Goal: Transaction & Acquisition: Purchase product/service

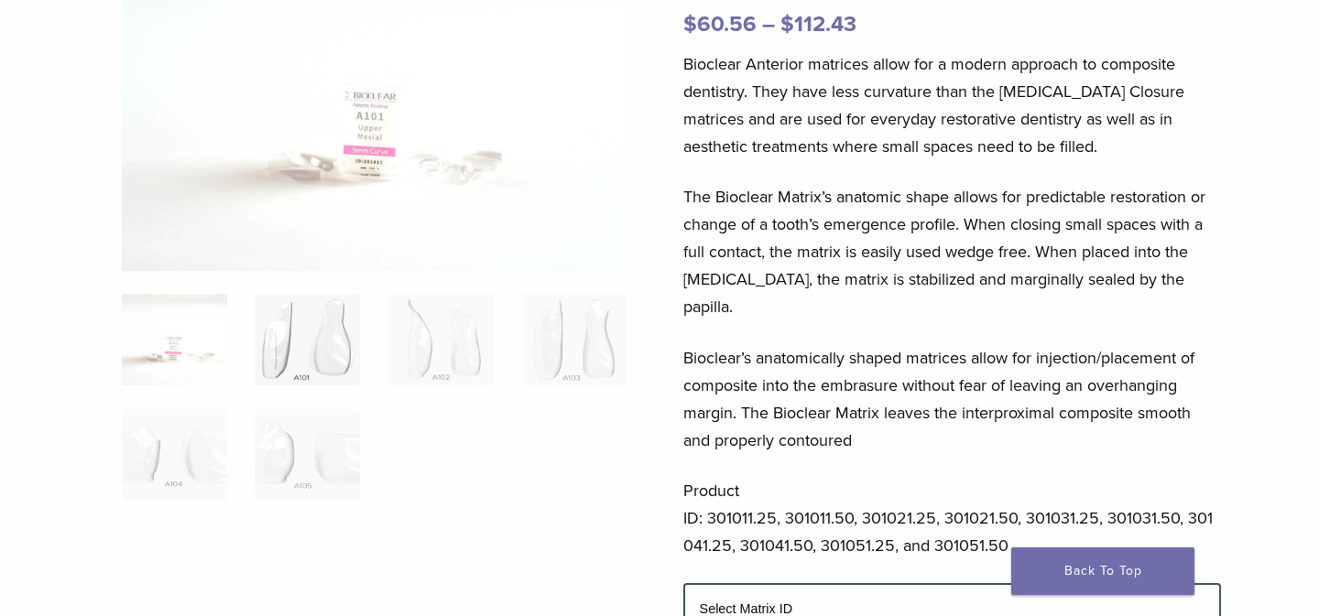
scroll to position [218, 0]
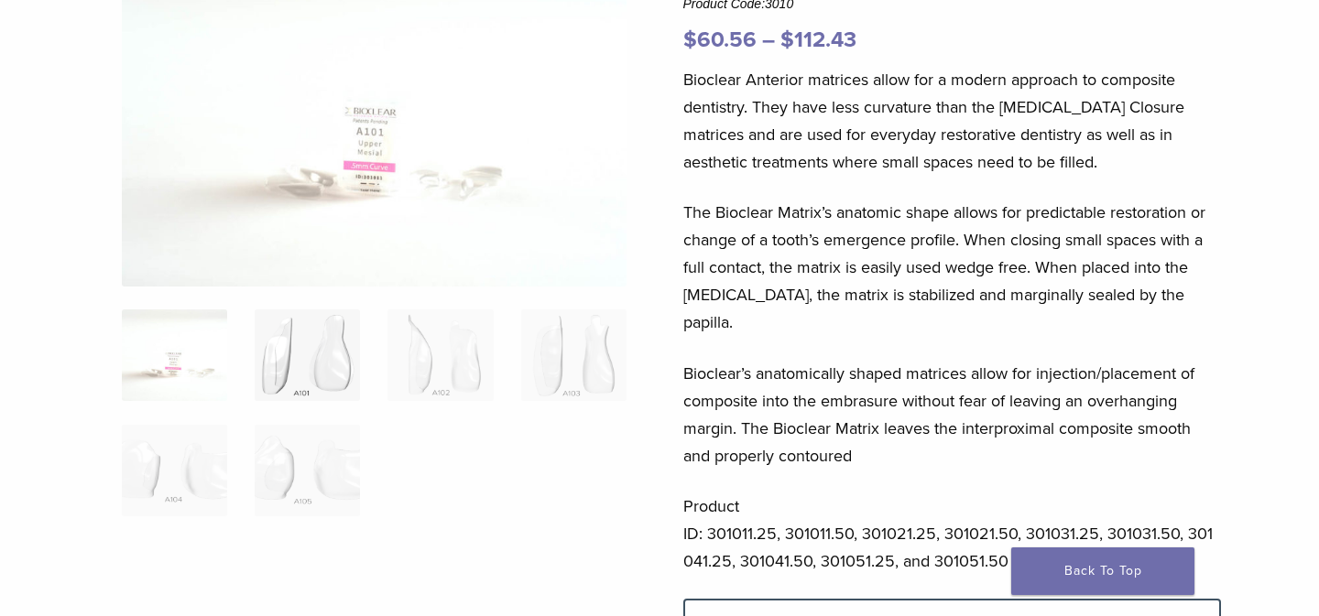
click at [310, 349] on img at bounding box center [307, 356] width 105 height 92
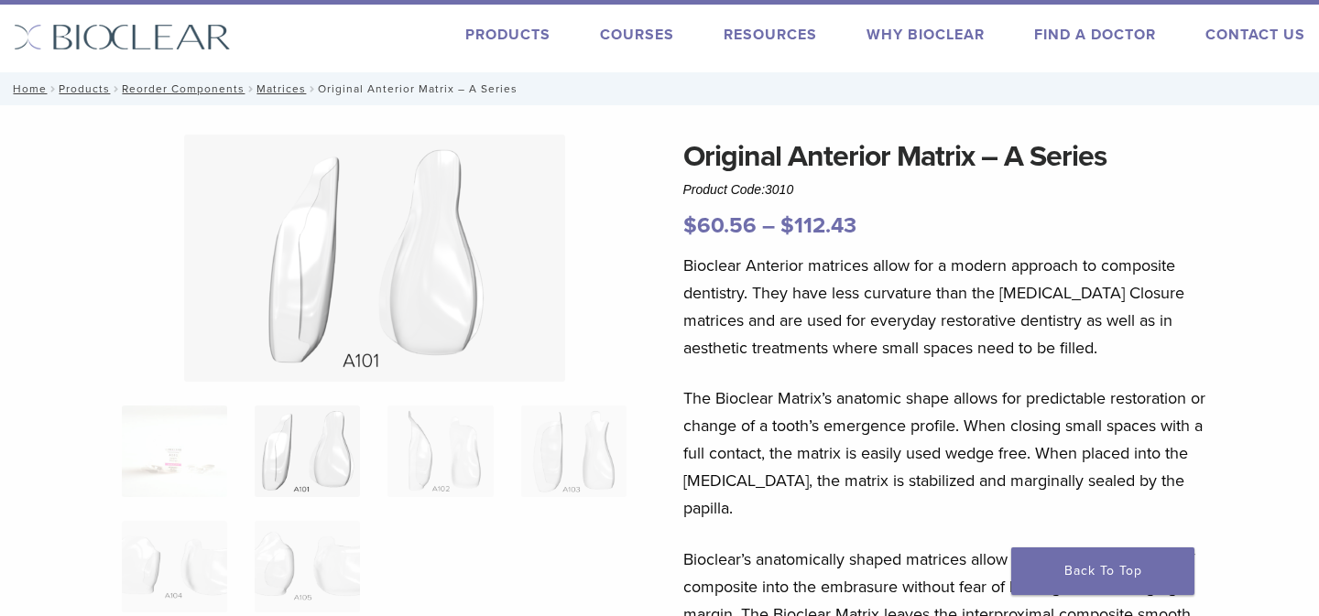
scroll to position [33, 0]
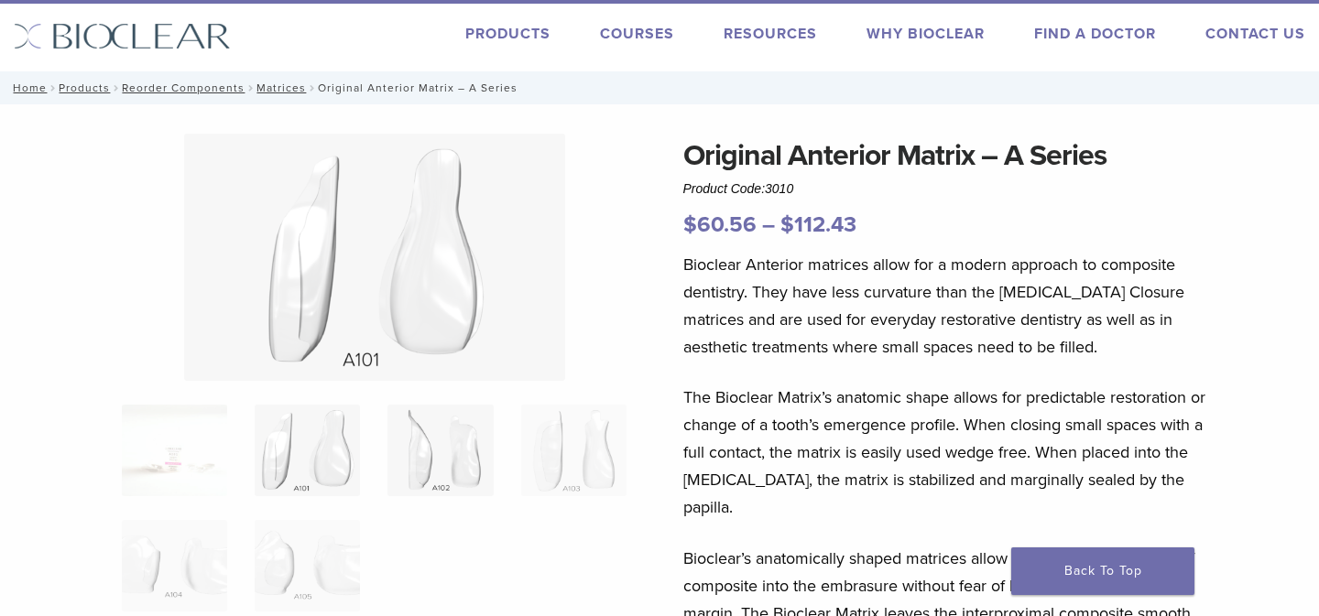
click at [452, 467] on img at bounding box center [439, 451] width 105 height 92
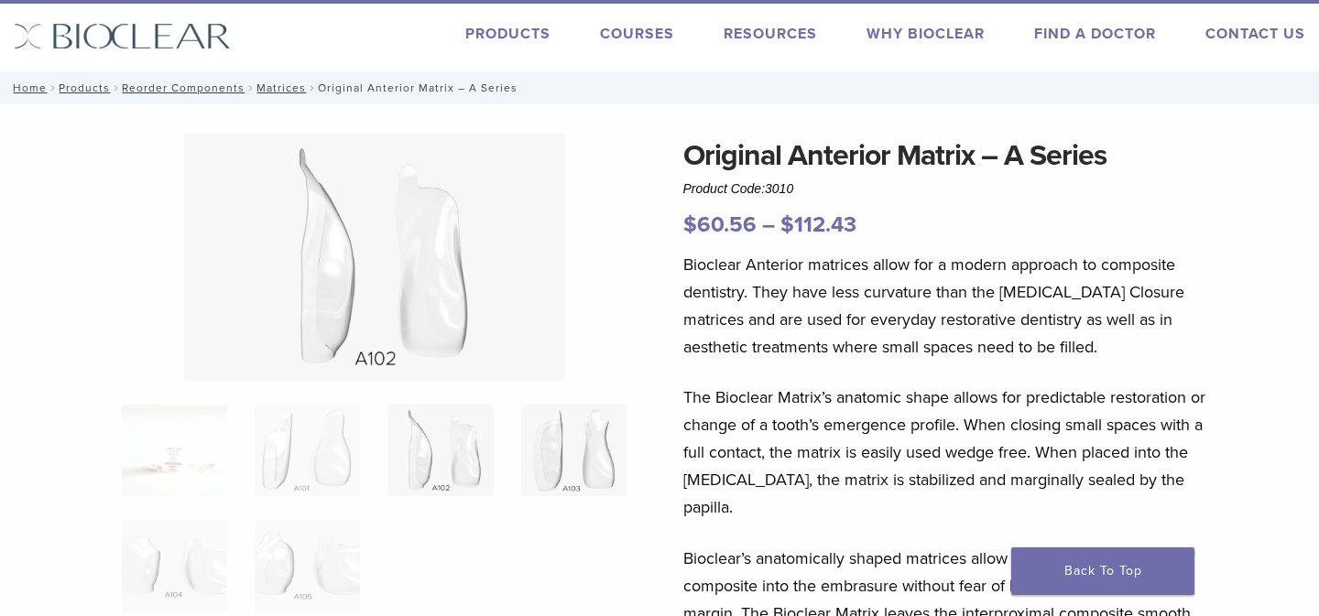
click at [568, 465] on img at bounding box center [573, 451] width 105 height 92
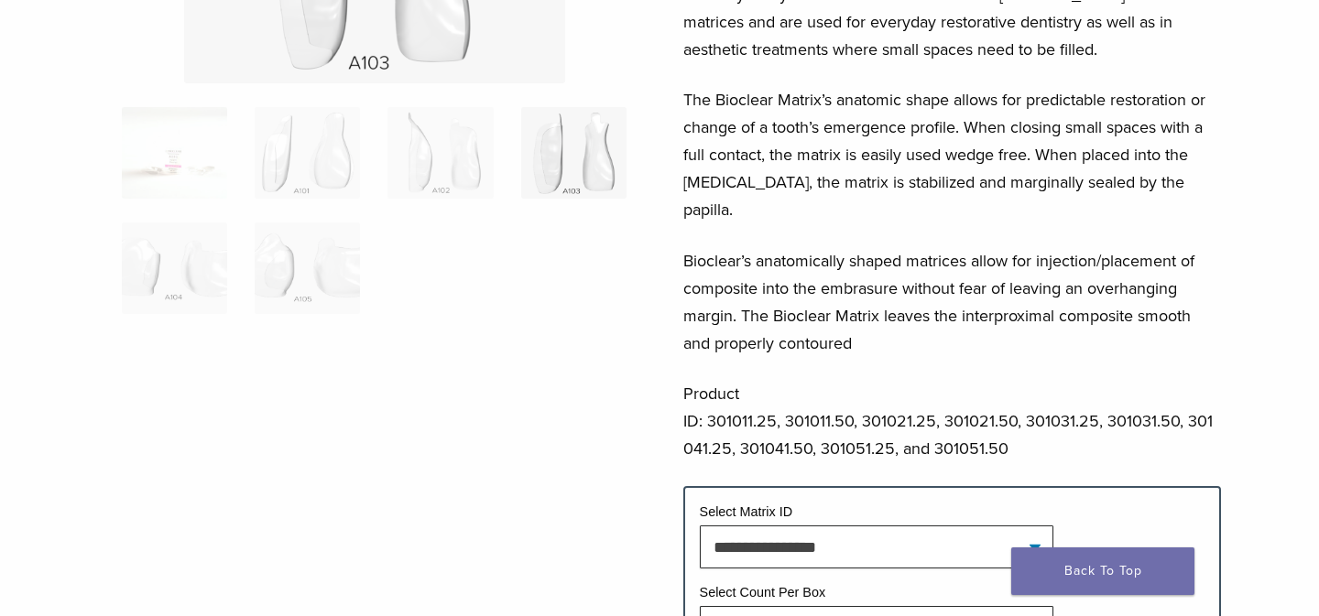
scroll to position [0, 0]
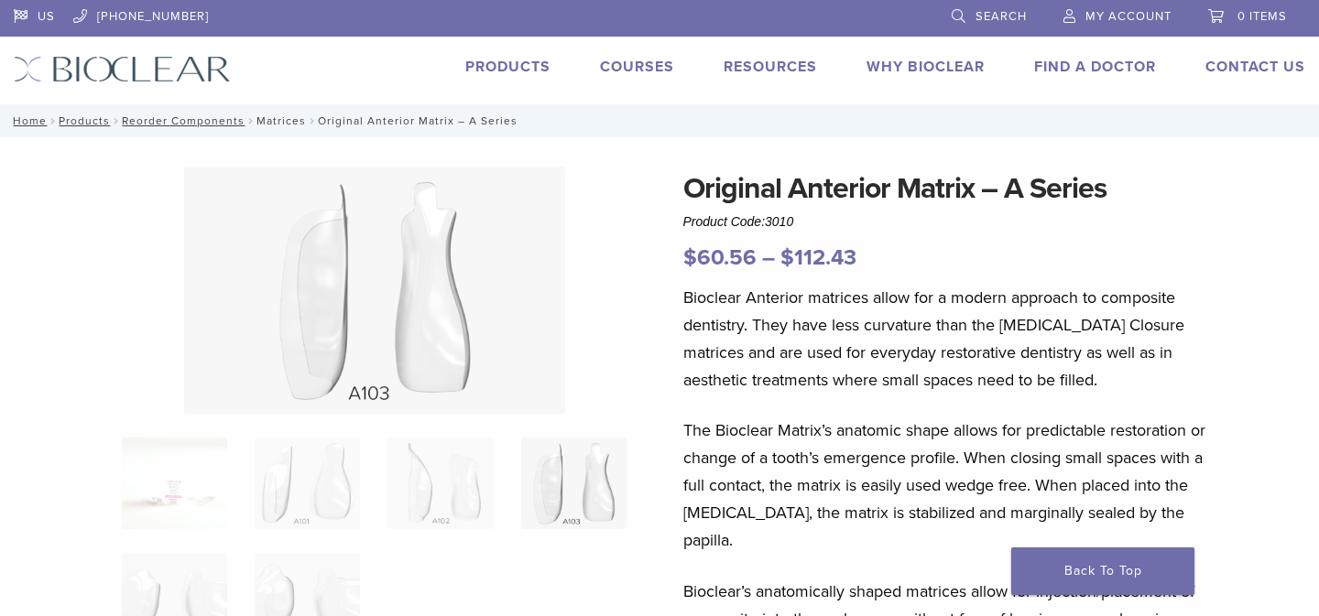
click at [278, 122] on link "Matrices" at bounding box center [280, 120] width 49 height 13
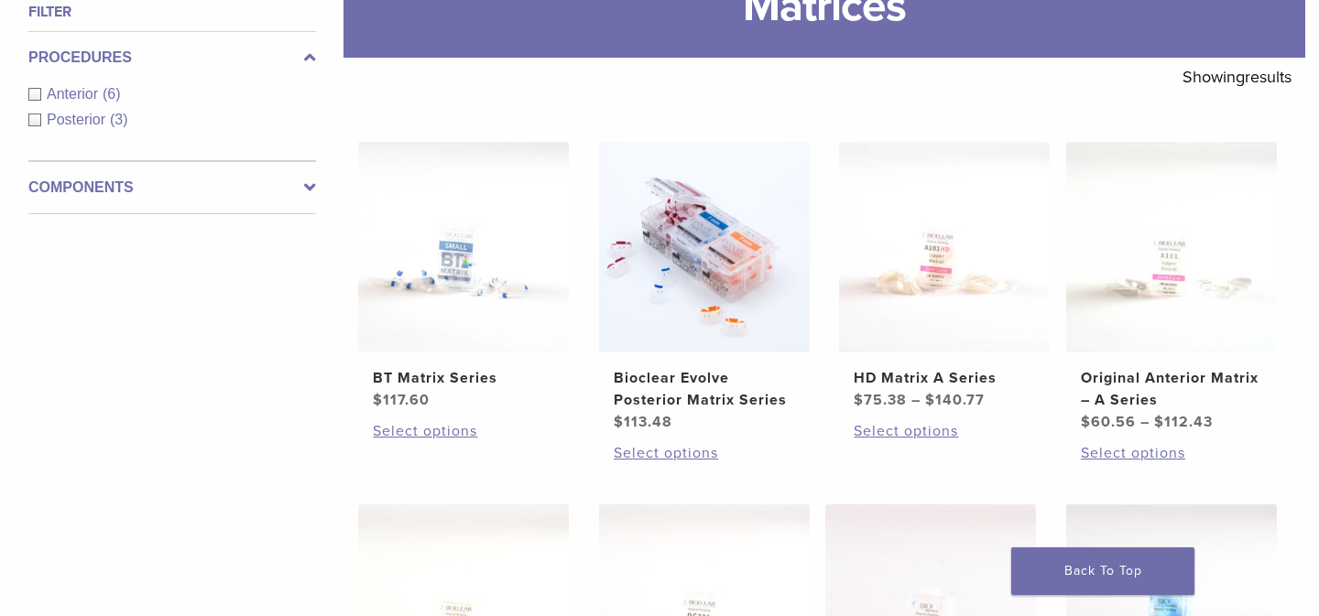
scroll to position [255, 0]
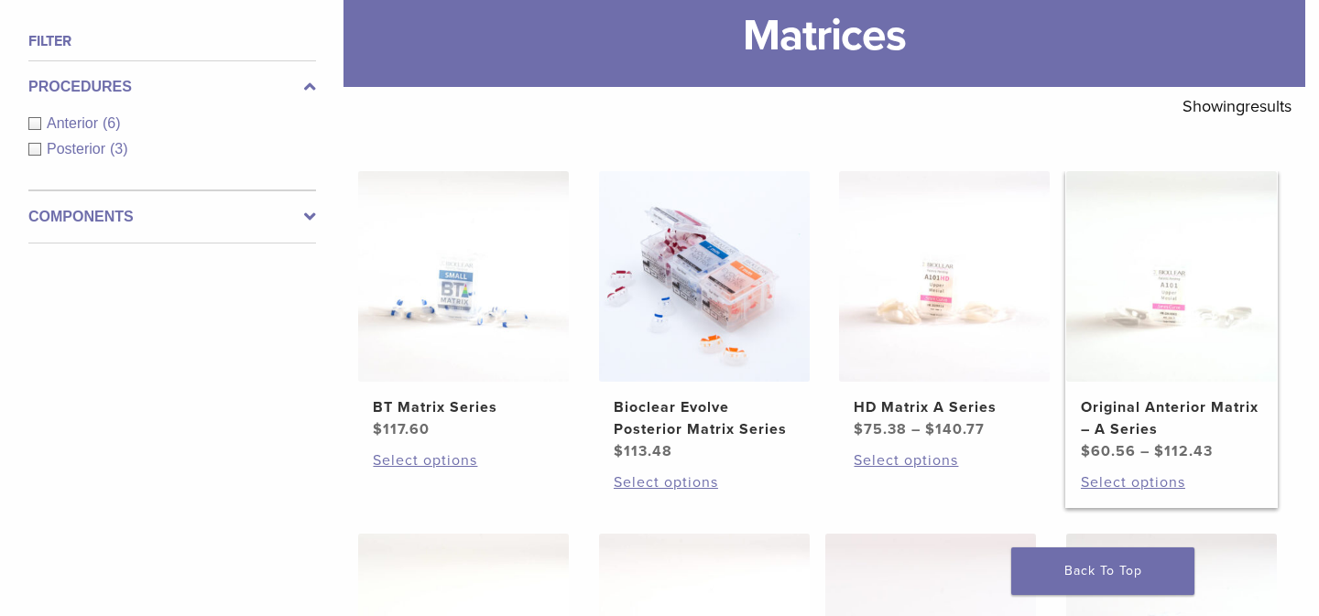
click at [1204, 408] on h2 "Original Anterior Matrix – A Series" at bounding box center [1171, 419] width 181 height 44
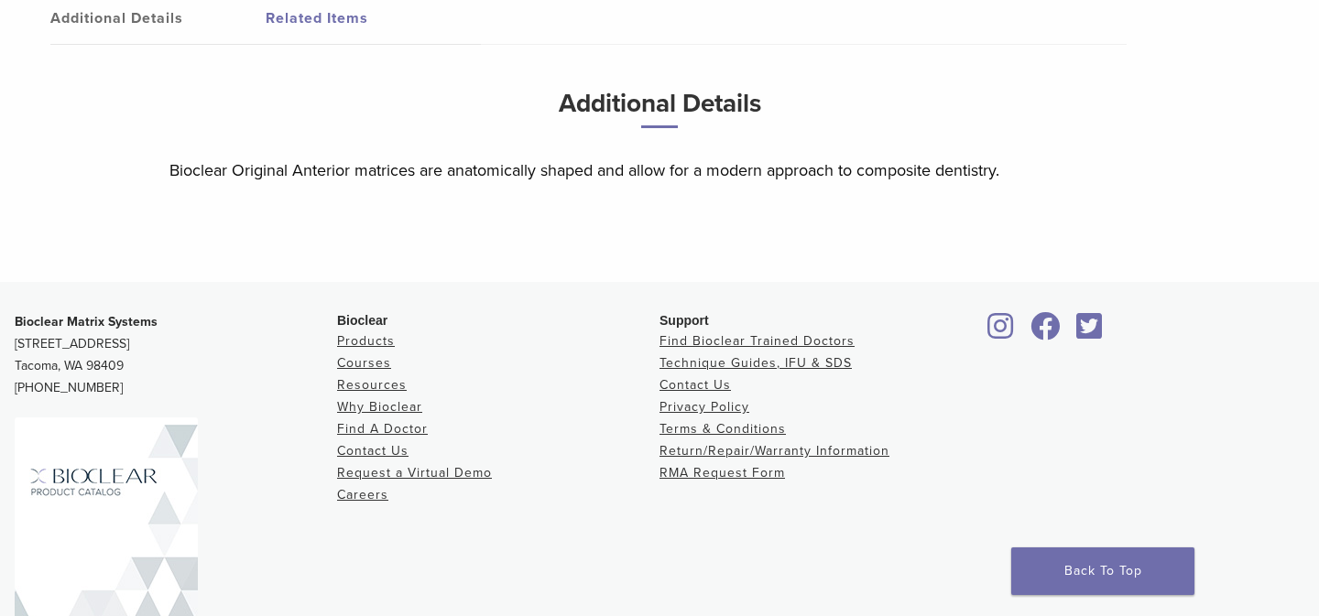
scroll to position [958, 0]
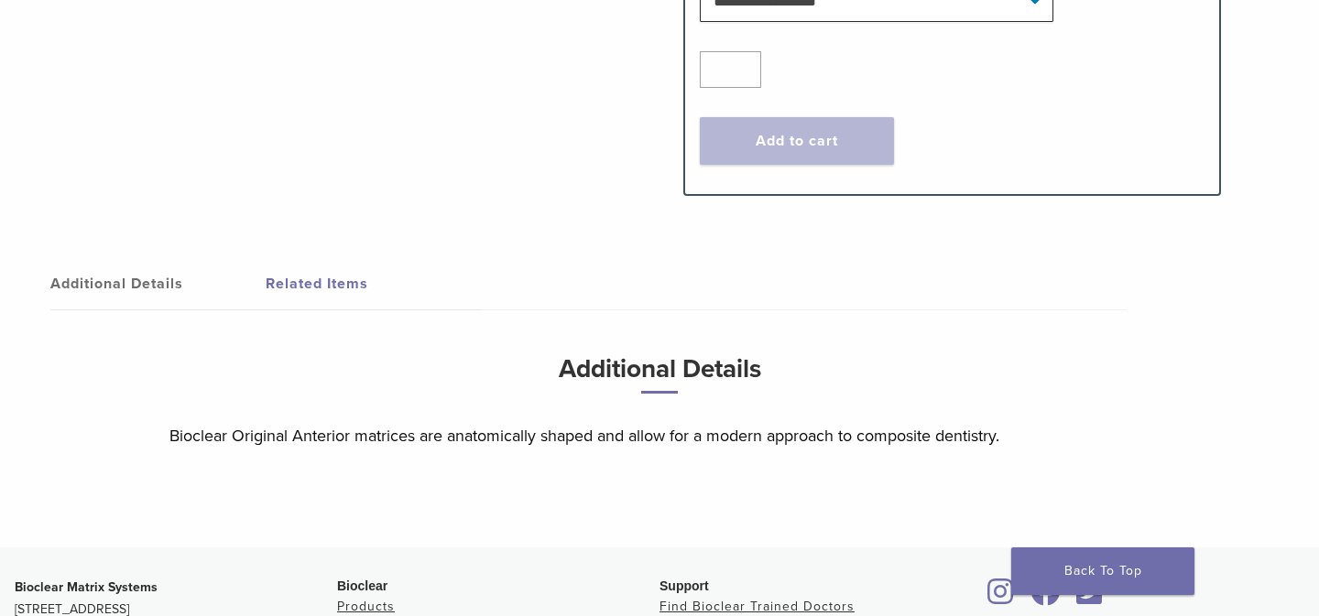
click at [332, 258] on link "Related Items" at bounding box center [373, 283] width 215 height 51
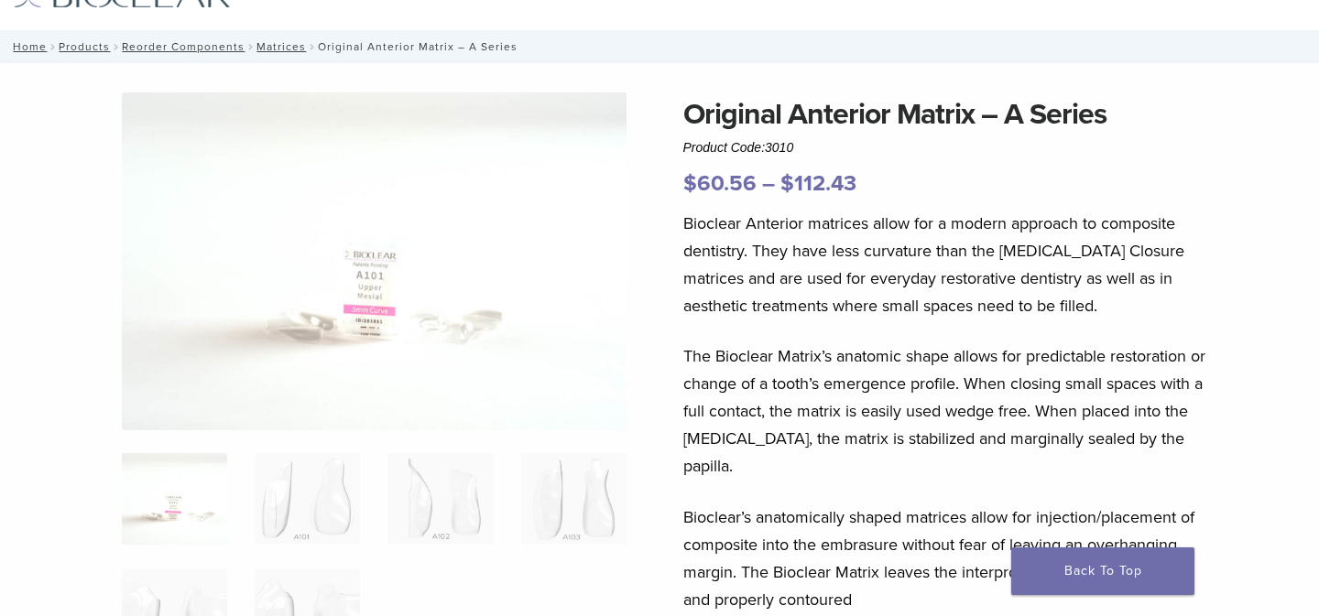
scroll to position [0, 0]
